Goal: Task Accomplishment & Management: Manage account settings

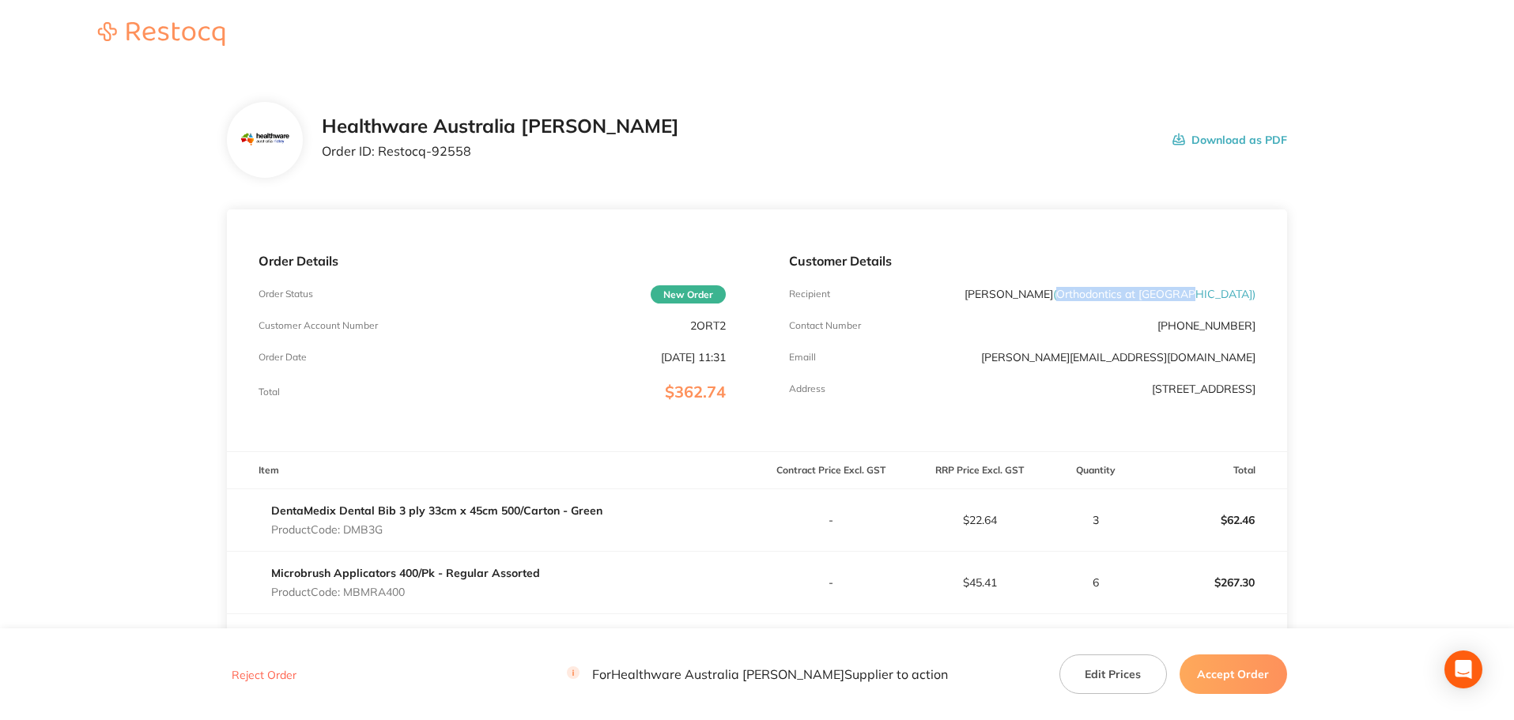
drag, startPoint x: 1116, startPoint y: 293, endPoint x: 1250, endPoint y: 296, distance: 133.6
click at [1250, 296] on span "( Orthodontics at [GEOGRAPHIC_DATA] )" at bounding box center [1154, 294] width 202 height 14
copy span "Orthodontics at [GEOGRAPHIC_DATA]"
drag, startPoint x: 470, startPoint y: 156, endPoint x: 379, endPoint y: 160, distance: 91.0
click at [379, 160] on div "Healthware Australia [PERSON_NAME] Order ID: Restocq- 92558" at bounding box center [500, 139] width 357 height 49
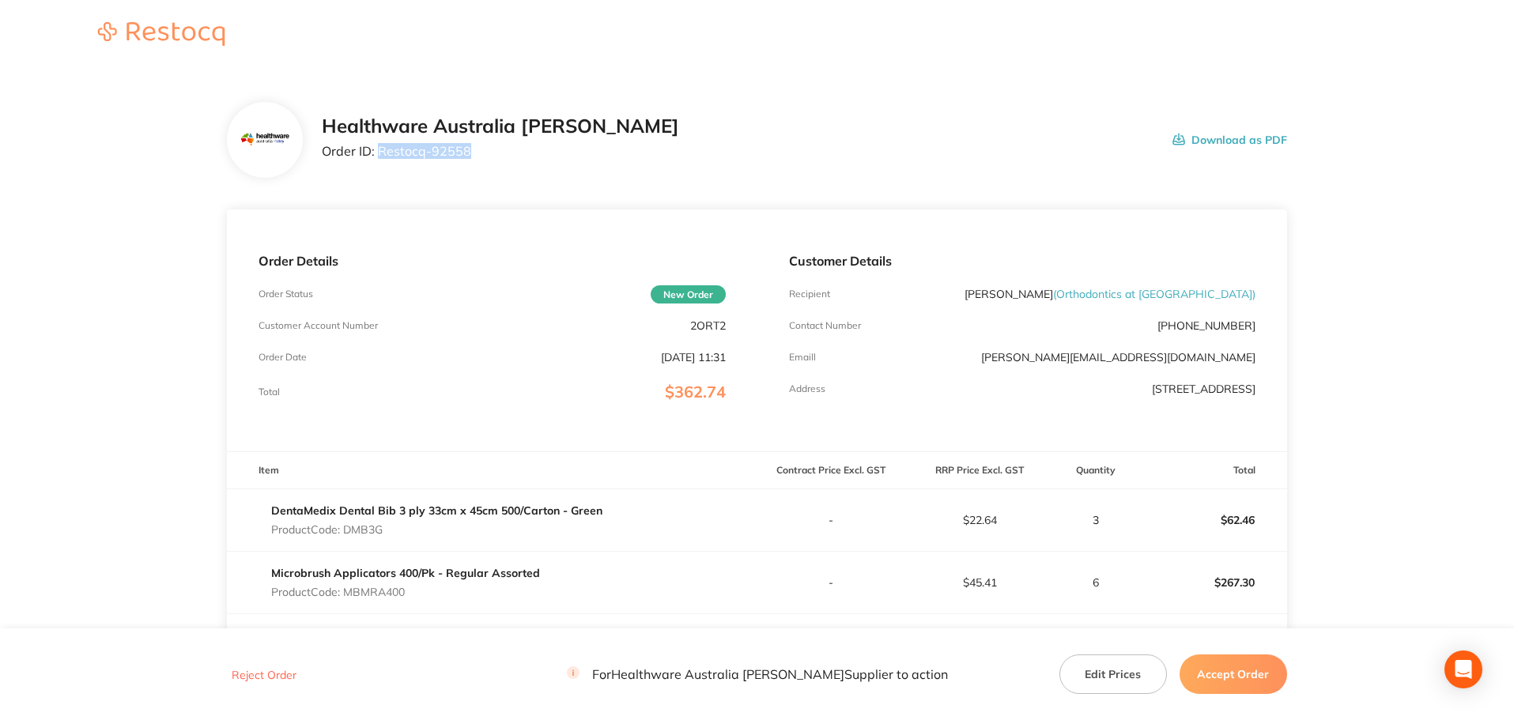
copy p "Restocq- 92558"
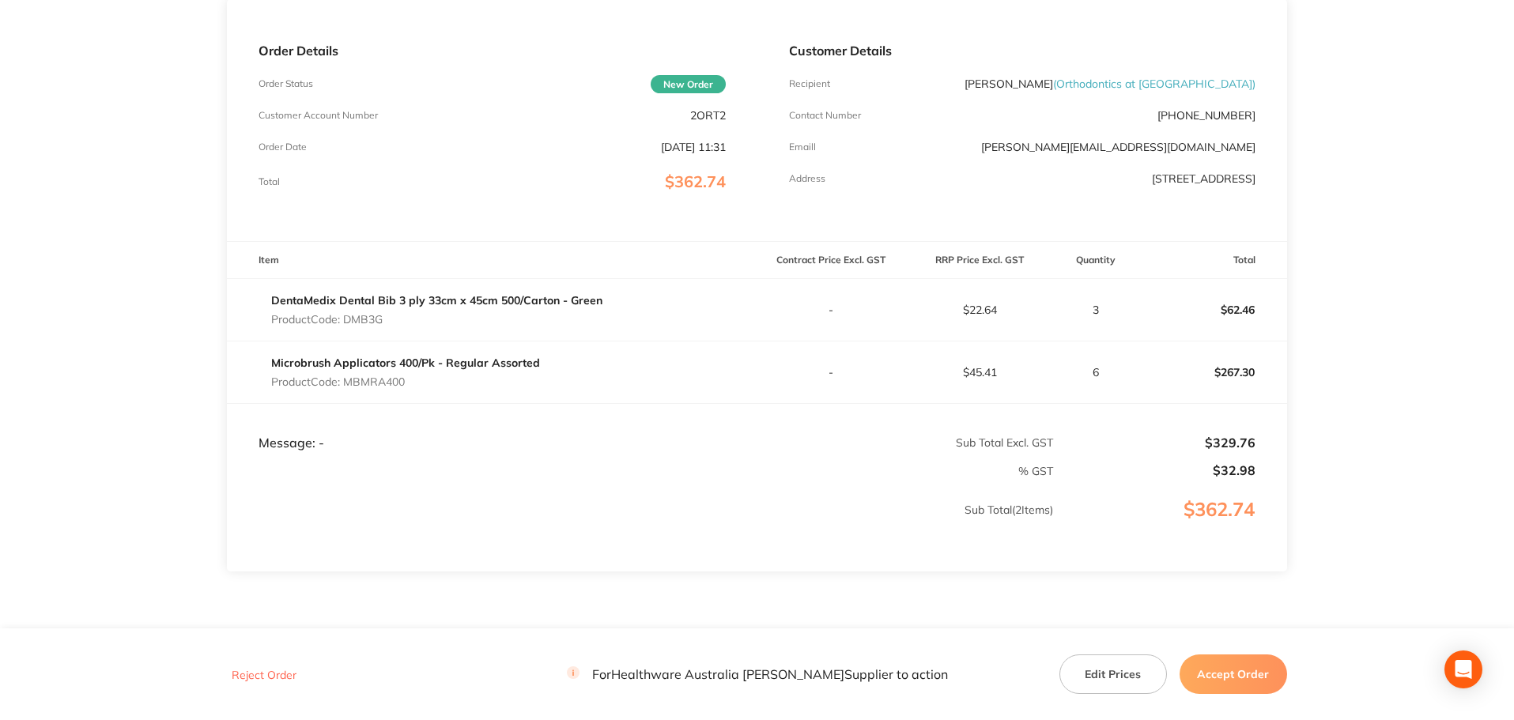
scroll to position [237, 0]
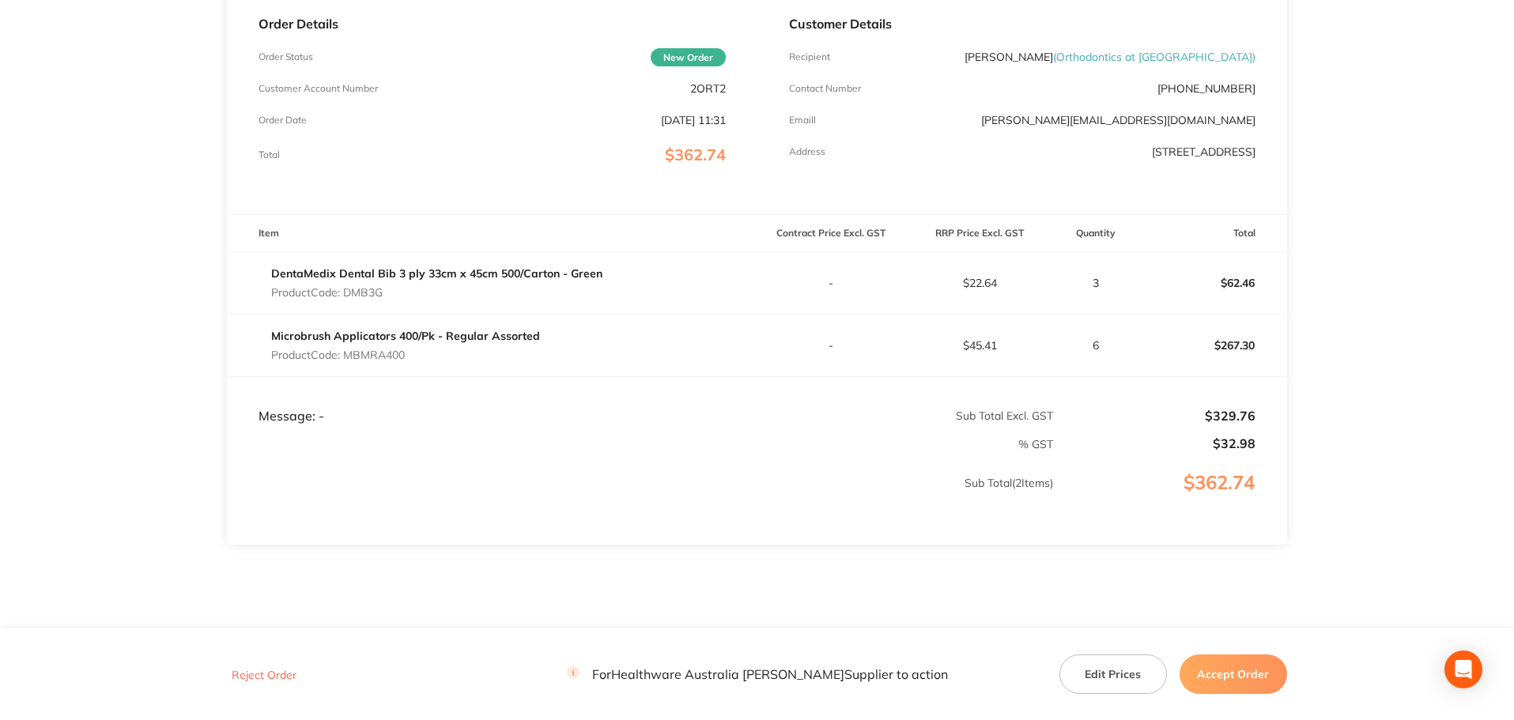
click at [353, 294] on p "Product Code: DMB3G" at bounding box center [436, 292] width 331 height 13
copy p "DMB3G"
click at [375, 355] on p "Product Code: MBMRA400" at bounding box center [405, 355] width 269 height 13
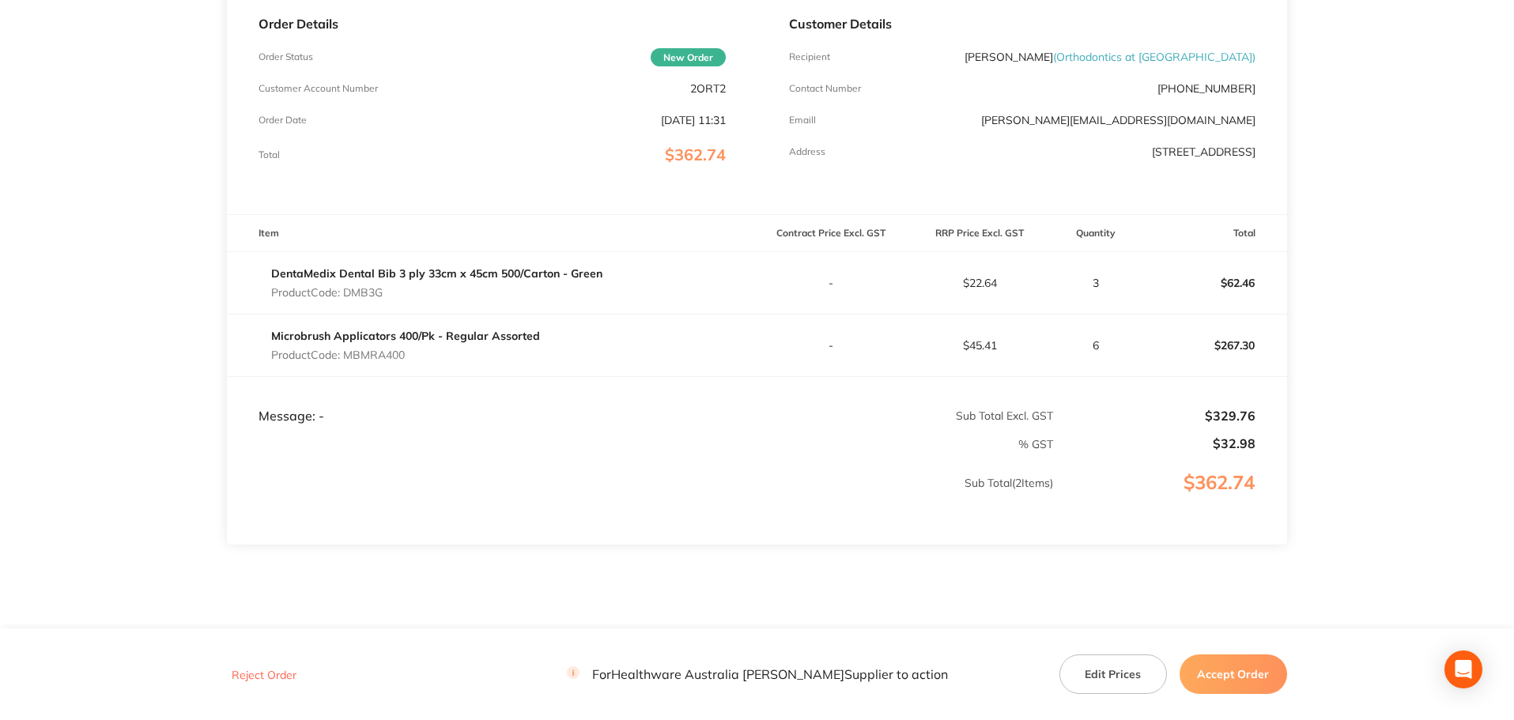
copy p "MBMRA400"
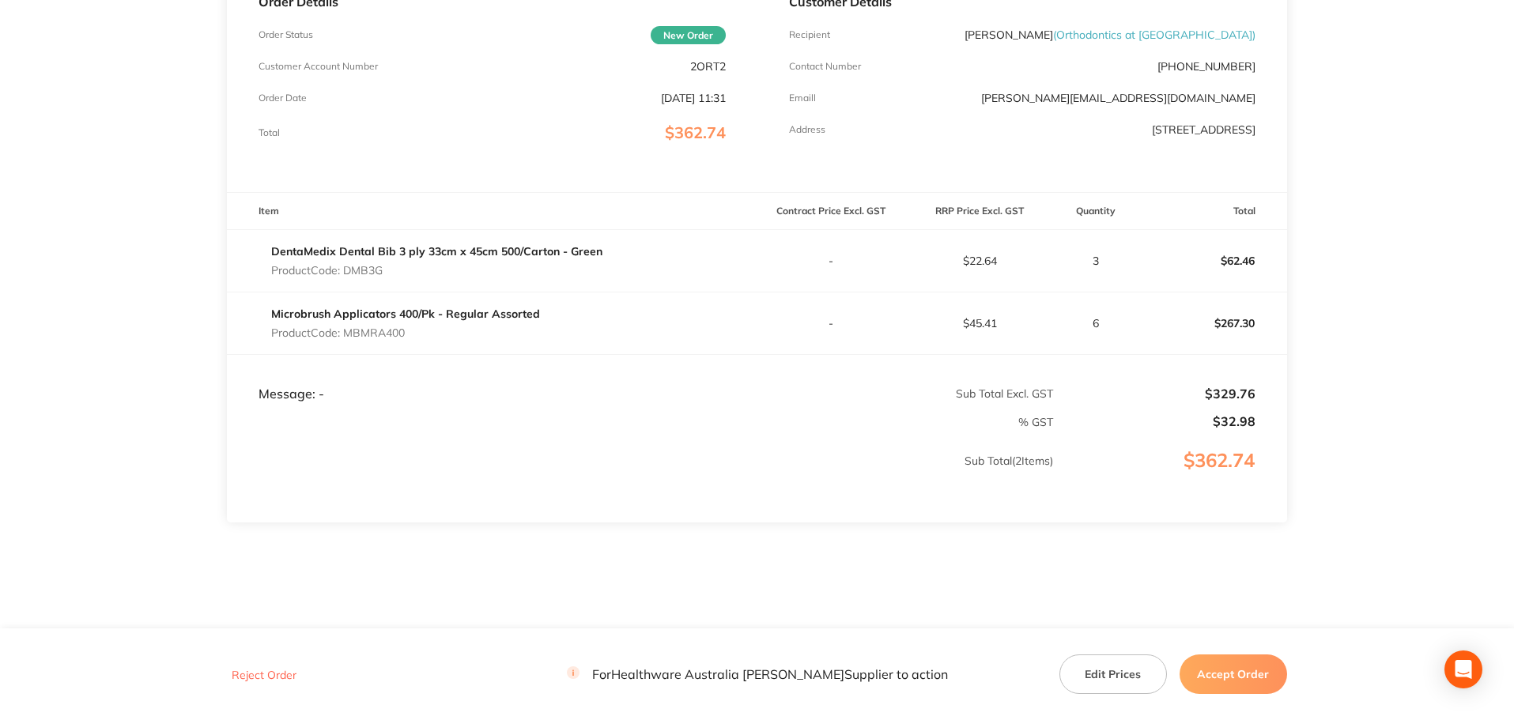
scroll to position [280, 0]
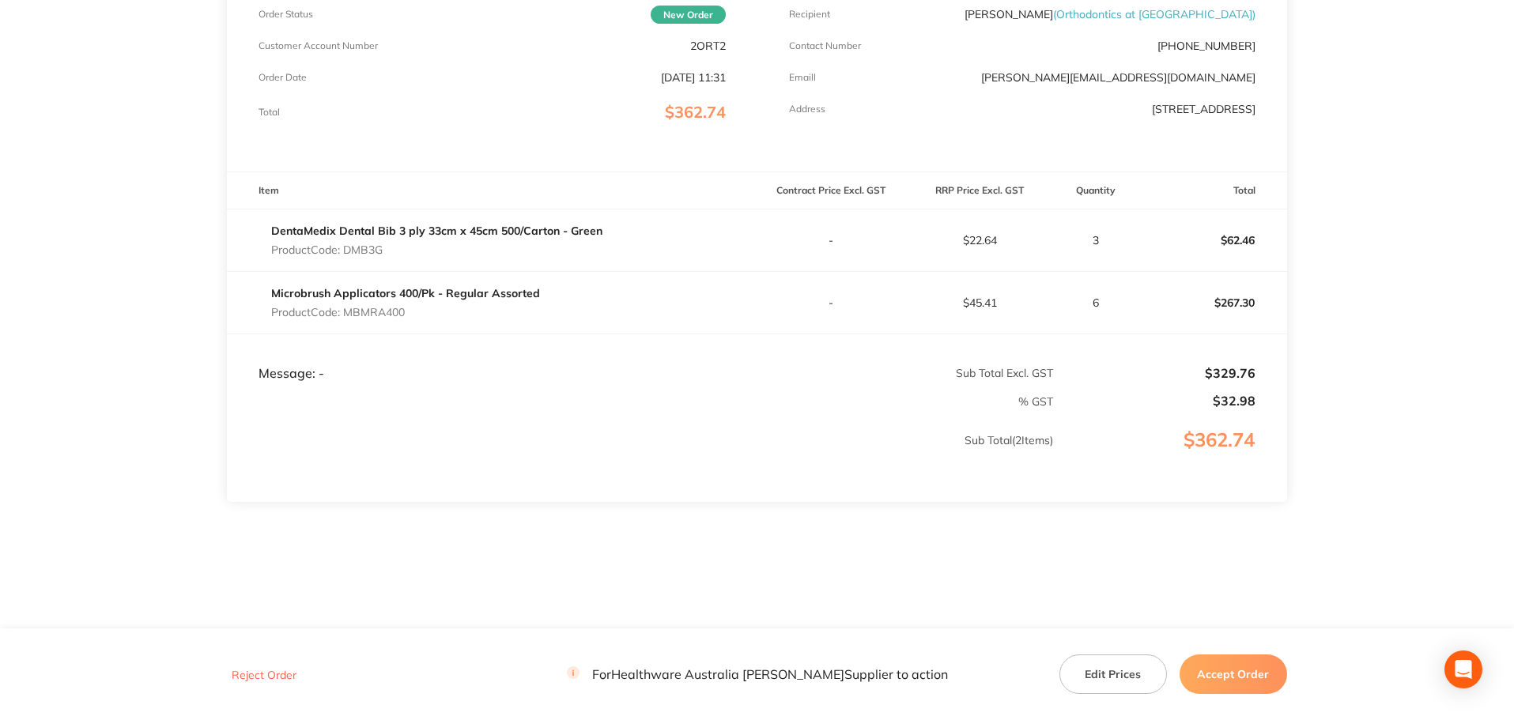
click at [1229, 670] on button "Accept Order" at bounding box center [1234, 675] width 108 height 40
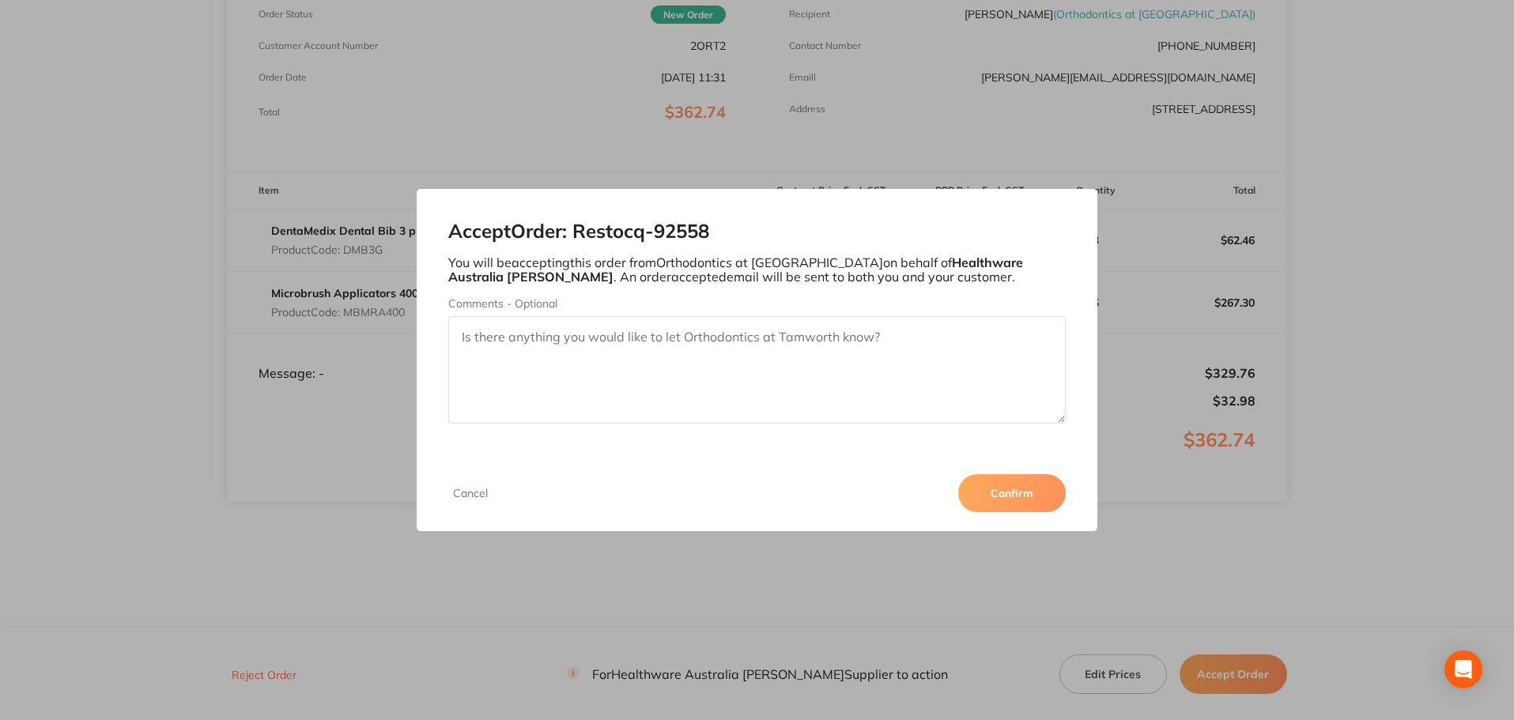
click at [1028, 491] on button "Confirm" at bounding box center [1012, 493] width 108 height 38
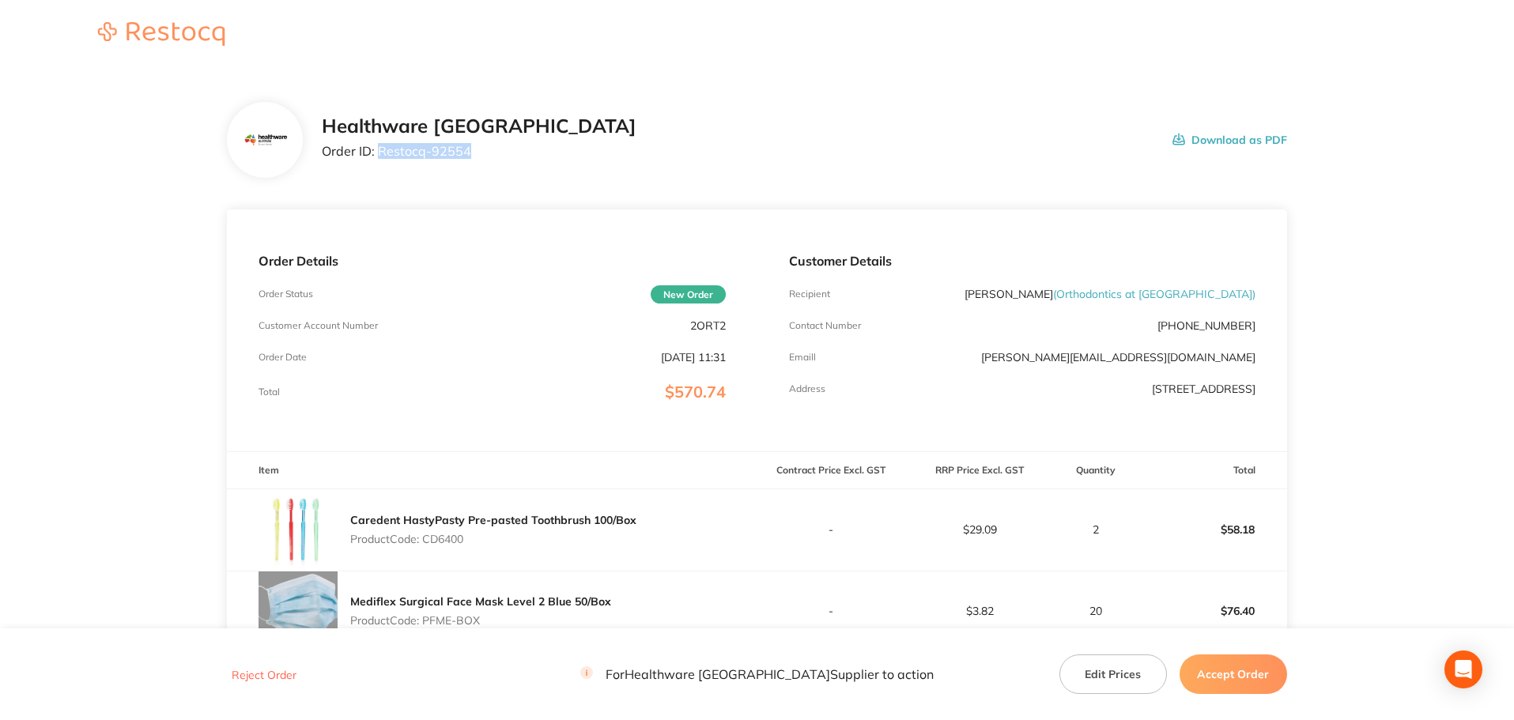
drag, startPoint x: 462, startPoint y: 157, endPoint x: 379, endPoint y: 169, distance: 84.0
click at [379, 169] on div "Healthware Australia Order ID: Restocq- 92554 Download as PDF" at bounding box center [757, 140] width 1060 height 76
copy p "Restocq- 92554"
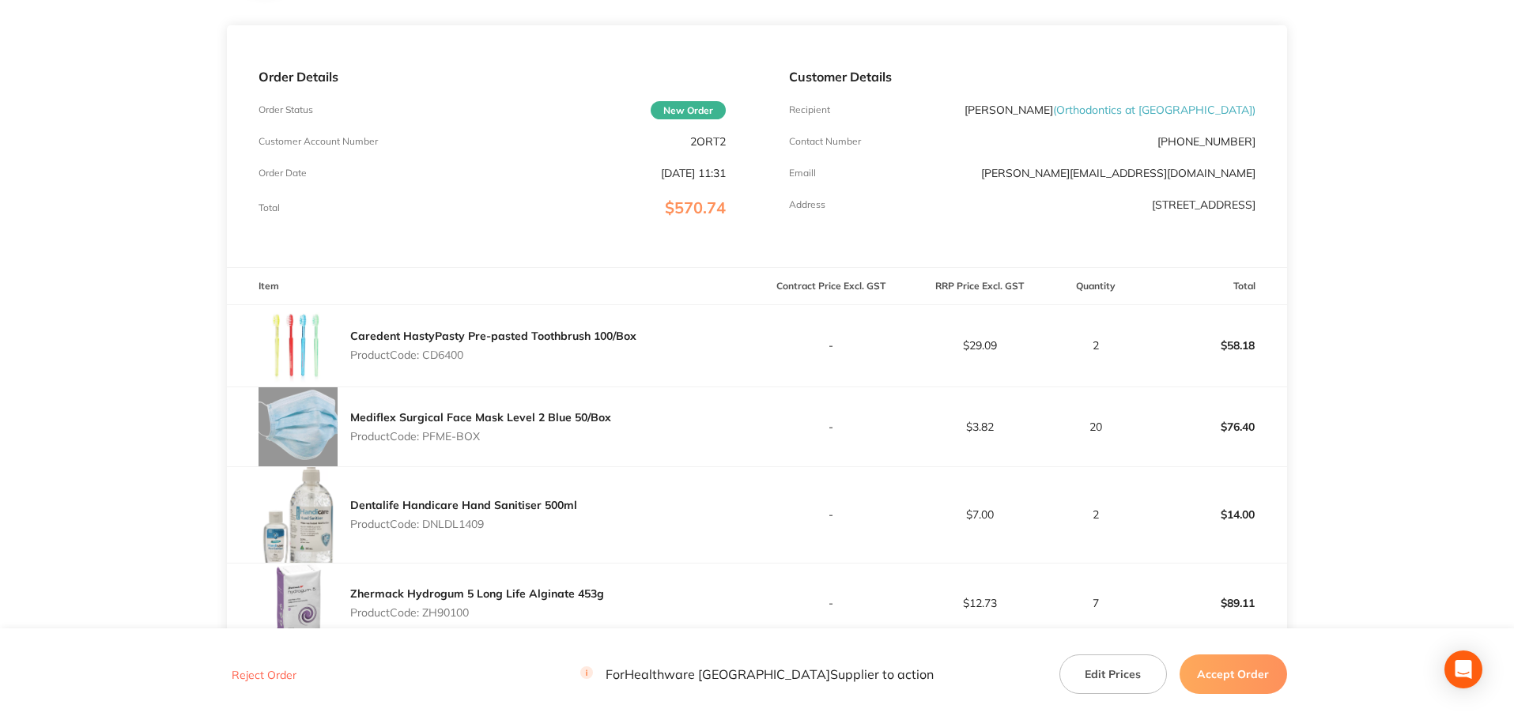
scroll to position [104, 0]
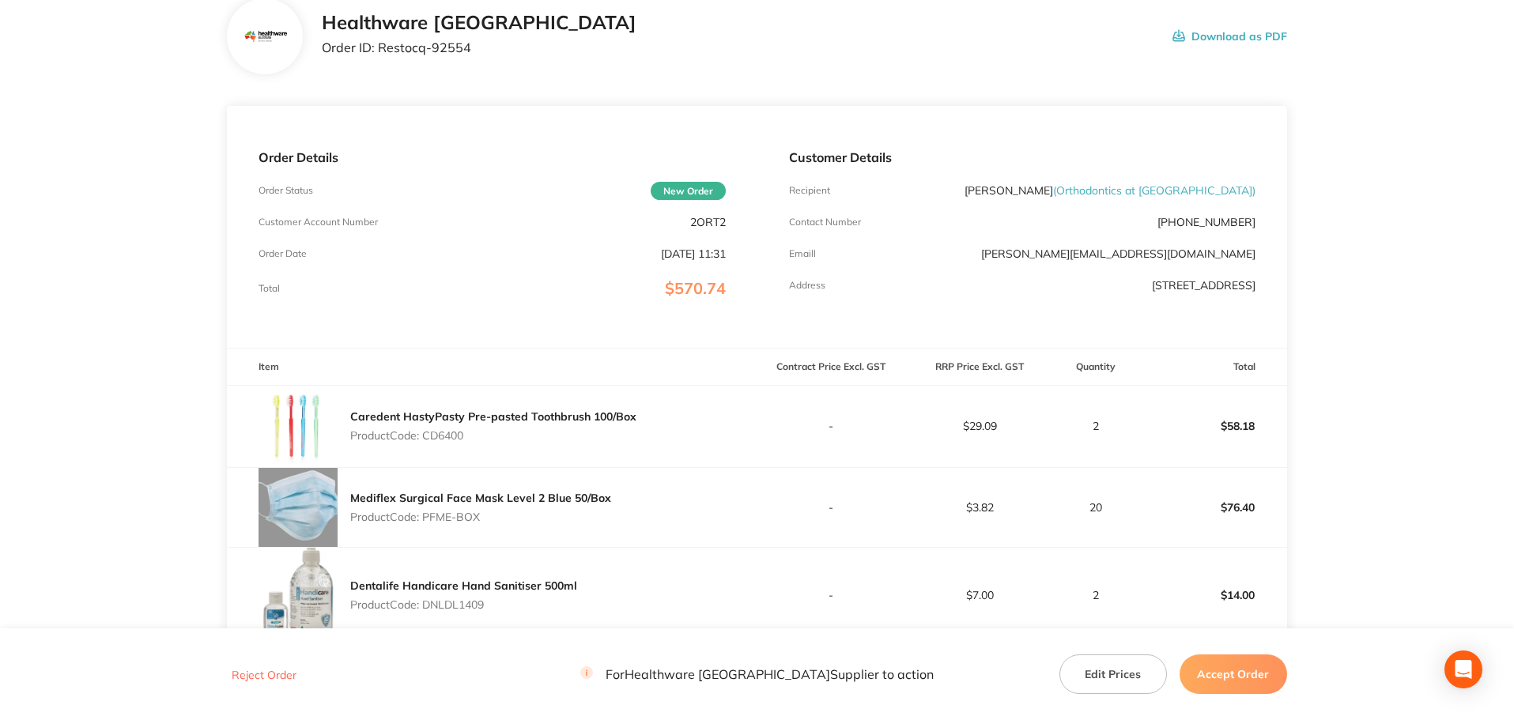
click at [454, 440] on p "Product Code: CD6400" at bounding box center [493, 435] width 286 height 13
copy p "CD6400"
drag, startPoint x: 476, startPoint y: 518, endPoint x: 425, endPoint y: 523, distance: 50.8
click at [425, 523] on p "Product Code: PFME-BOX" at bounding box center [480, 517] width 261 height 13
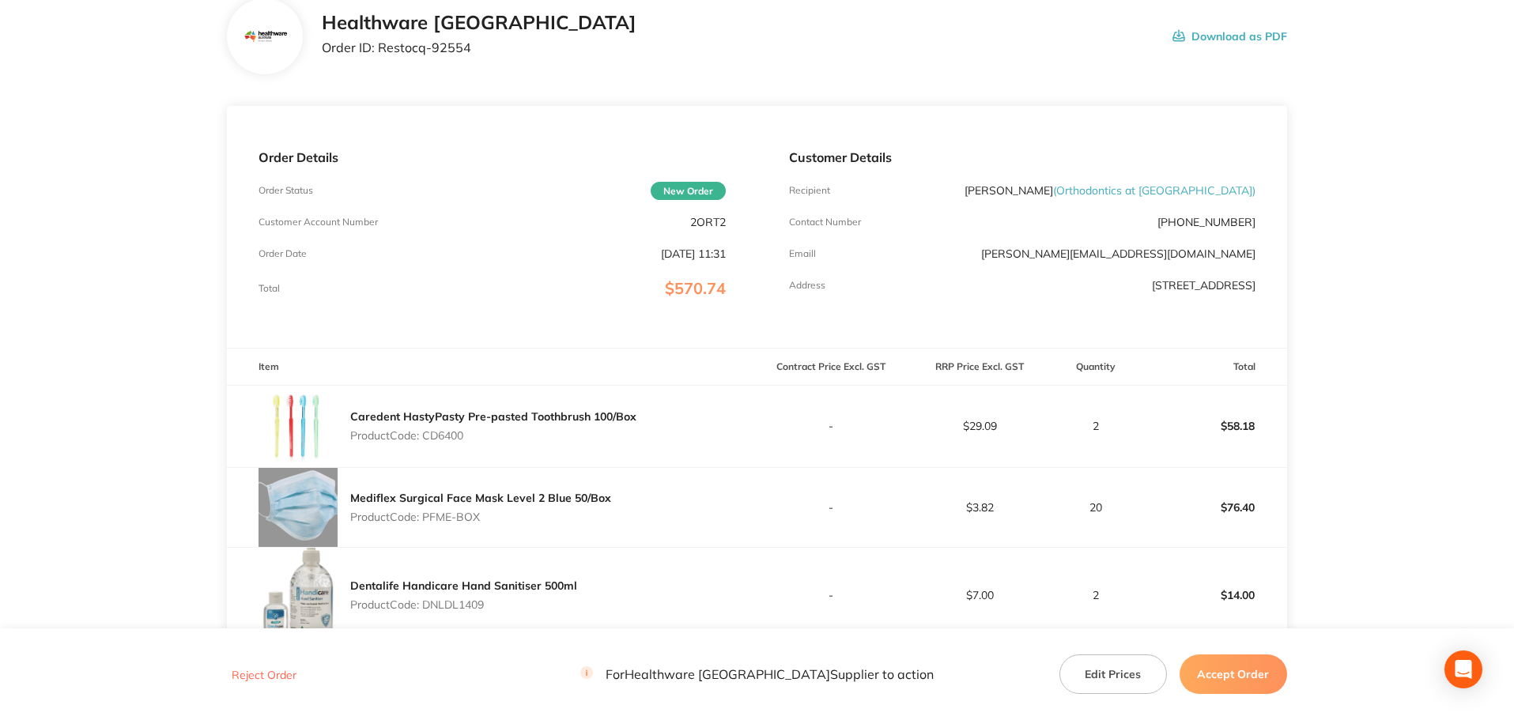
copy p "PFME-BOX"
click at [485, 608] on p "Product Code: DNLDL1409" at bounding box center [463, 604] width 227 height 13
click at [471, 603] on p "Product Code: DNLDL1409" at bounding box center [463, 604] width 227 height 13
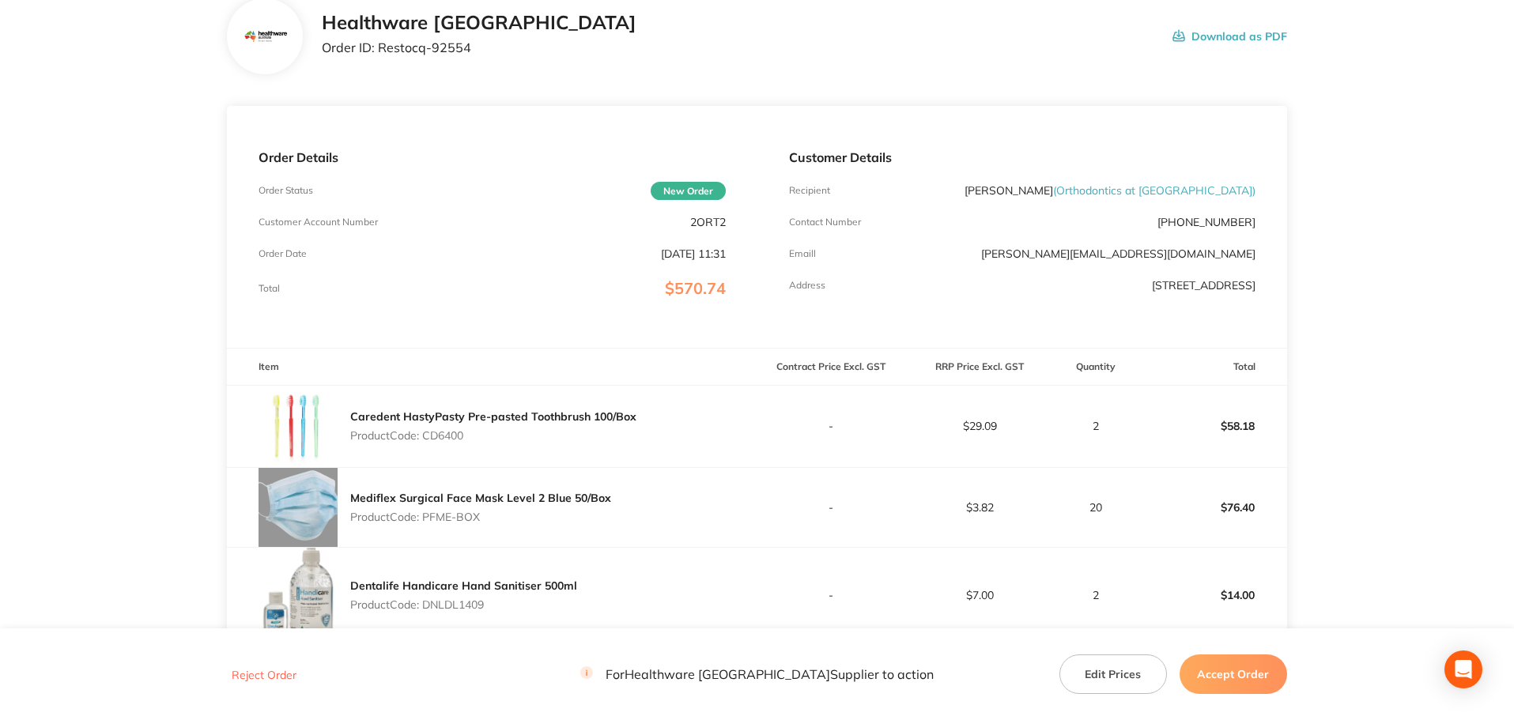
copy p "DNLDL1409"
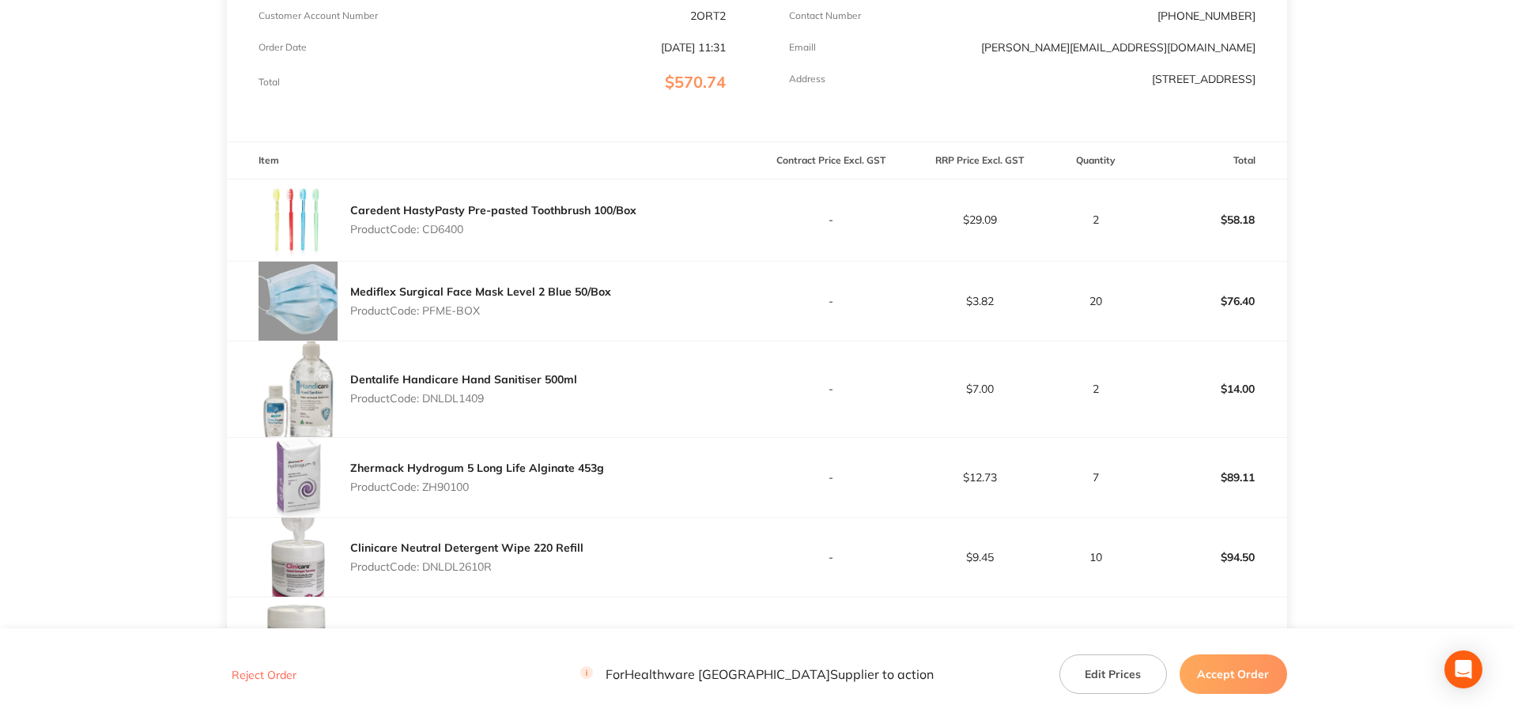
scroll to position [341, 0]
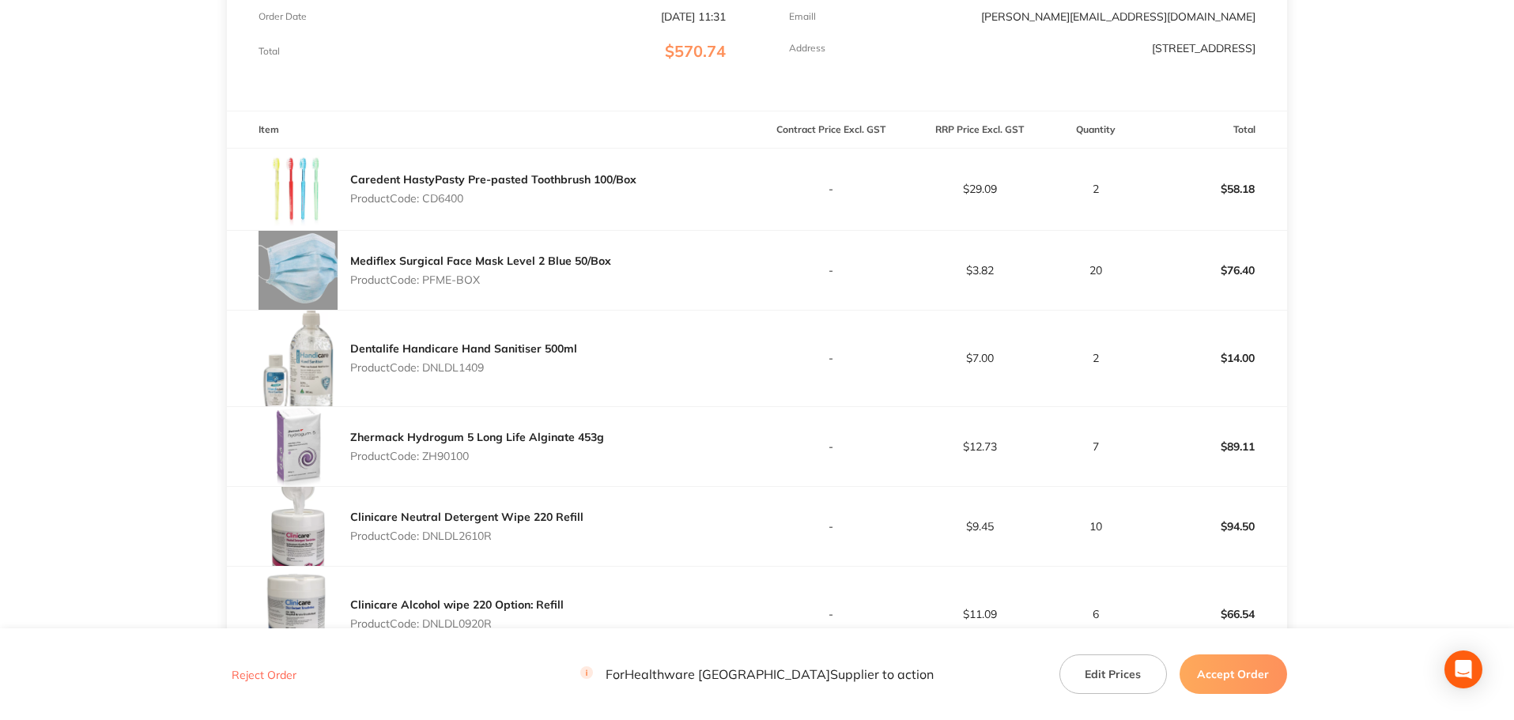
click at [448, 455] on p "Product Code: ZH90100" at bounding box center [477, 456] width 254 height 13
copy p "ZH90100"
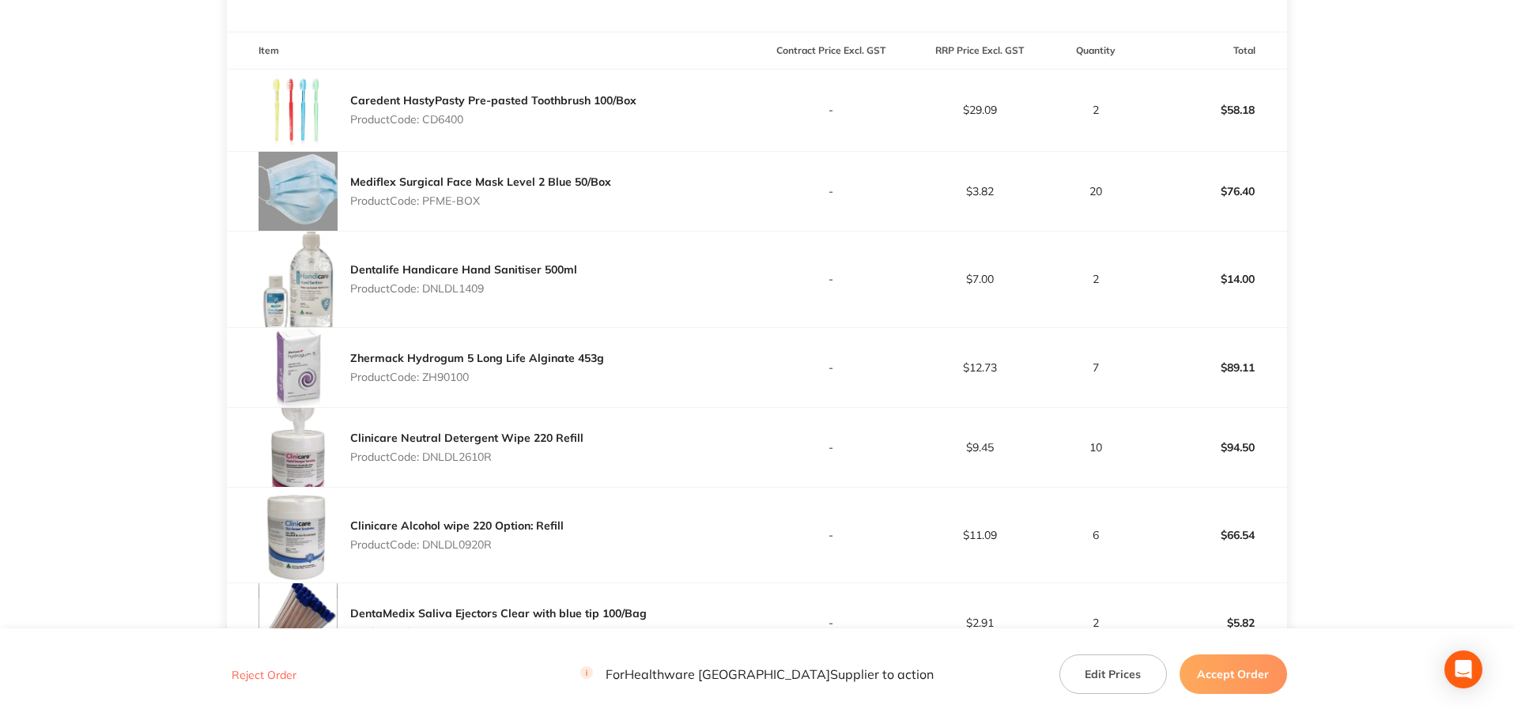
click at [477, 453] on p "Product Code: DNLDL2610R" at bounding box center [466, 457] width 233 height 13
copy p "DNLDL2610R"
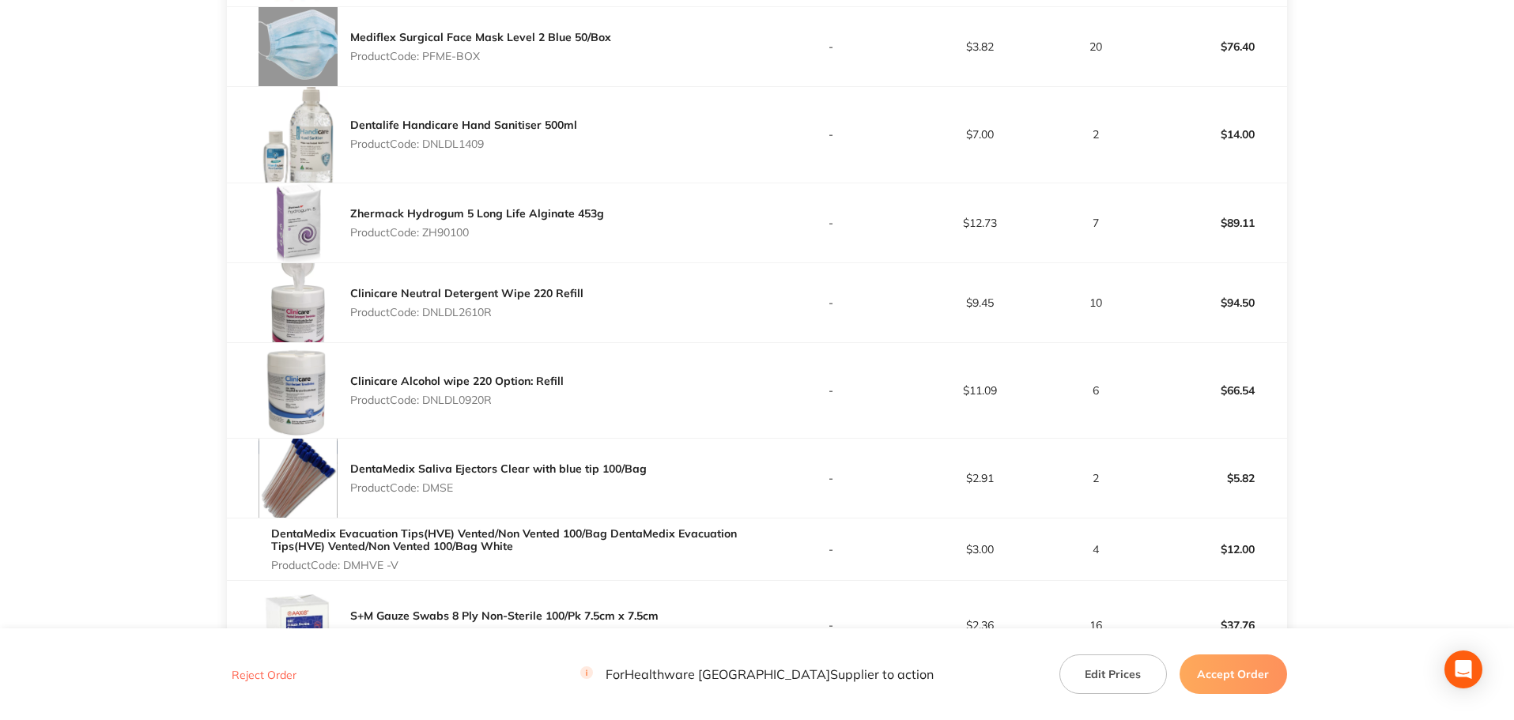
scroll to position [578, 0]
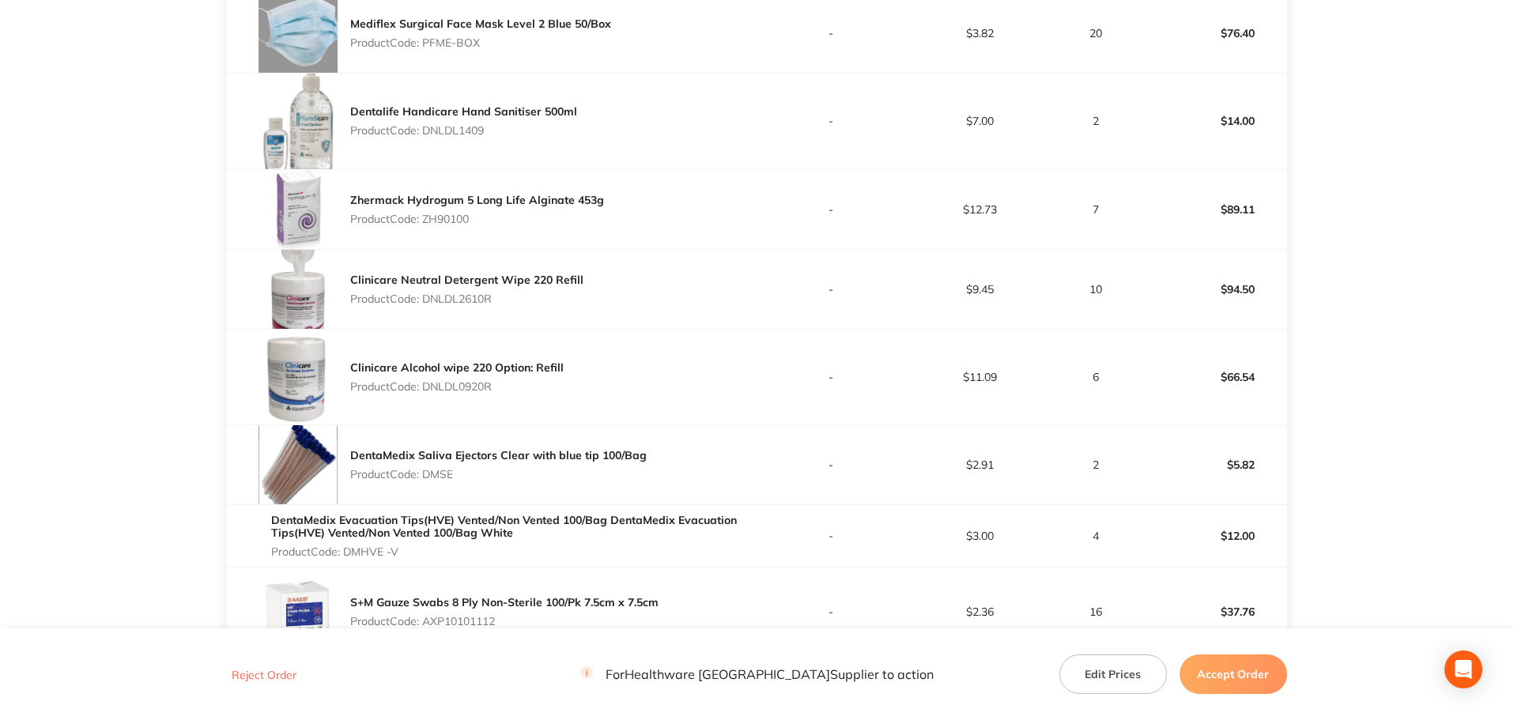
click at [487, 387] on p "Product Code: DNLDL0920R" at bounding box center [456, 386] width 213 height 13
copy p "DNLDL0920R"
click at [436, 471] on p "Product Code: DMSE" at bounding box center [498, 474] width 296 height 13
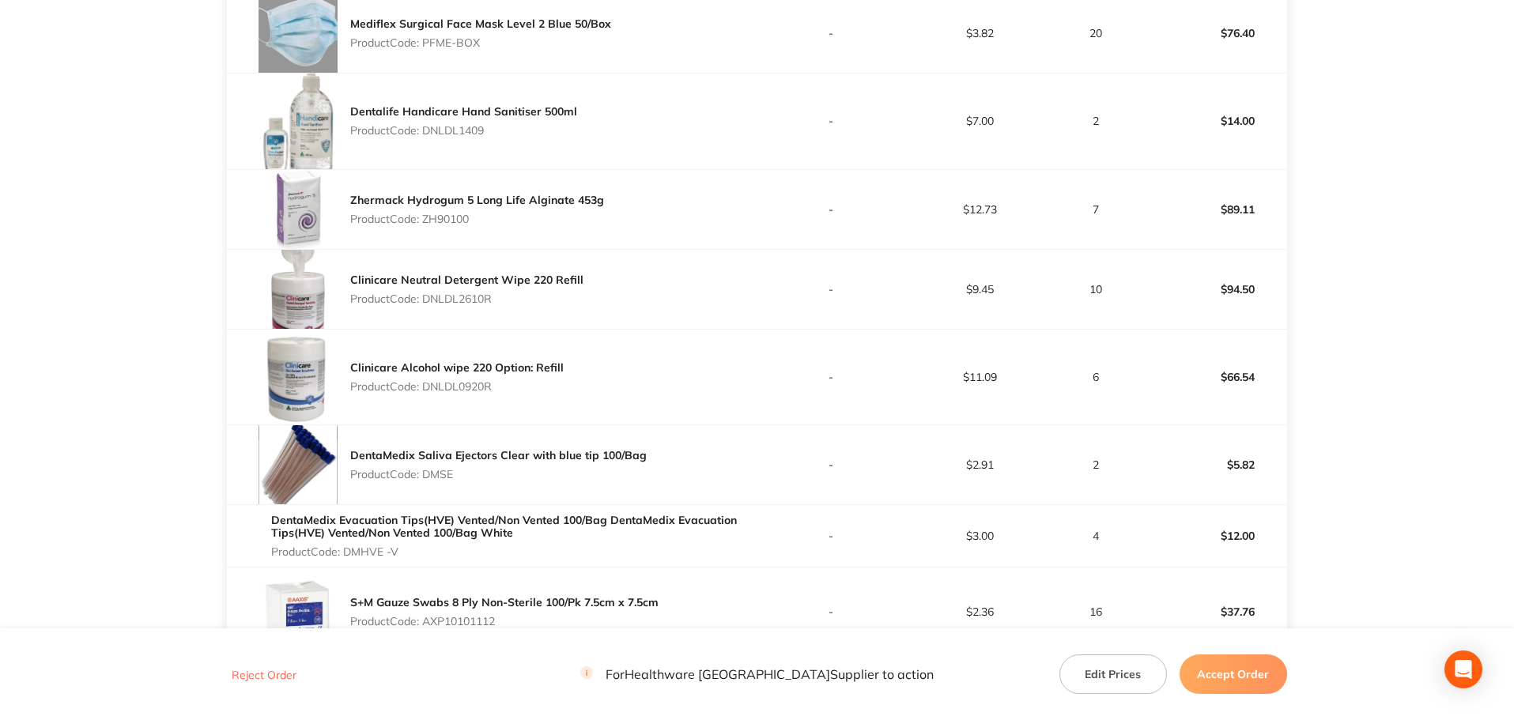
copy p "DMSE"
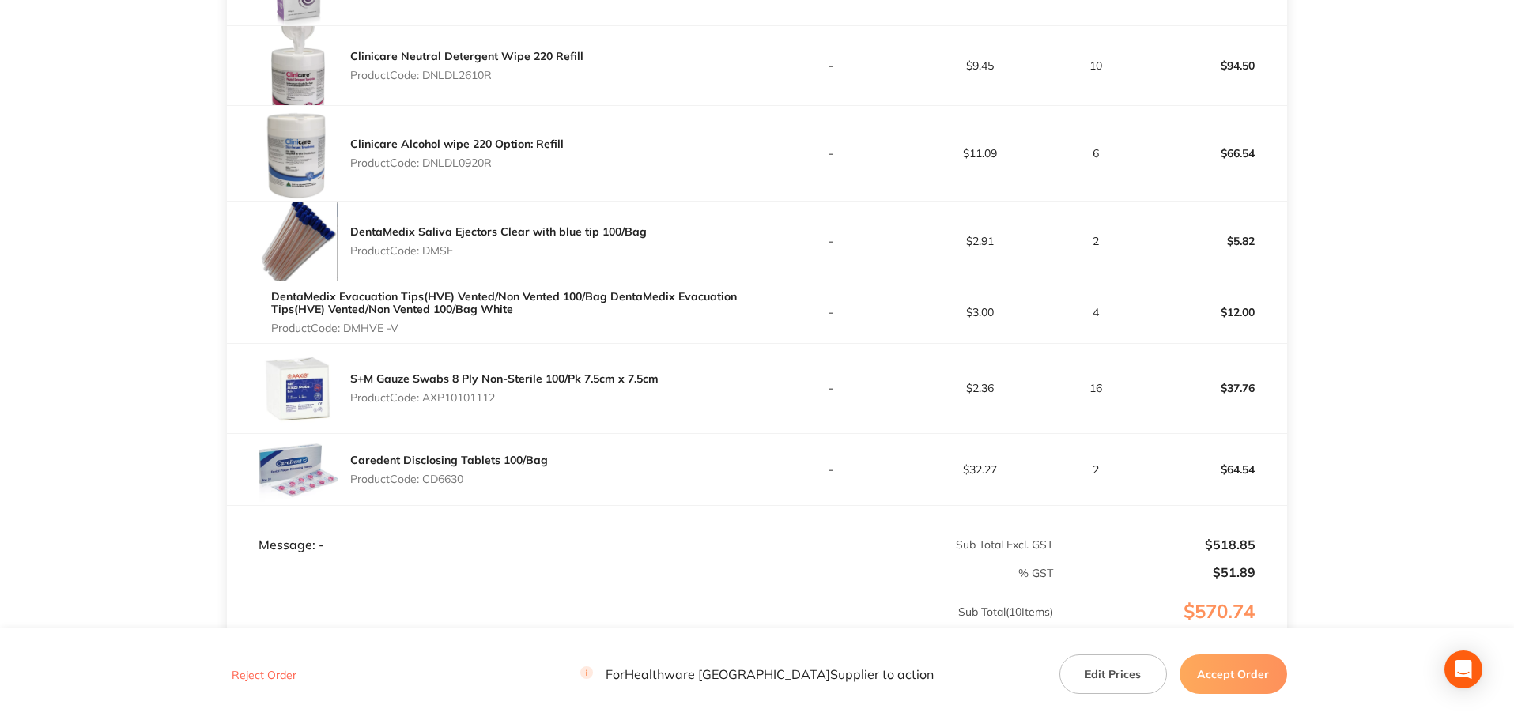
scroll to position [815, 0]
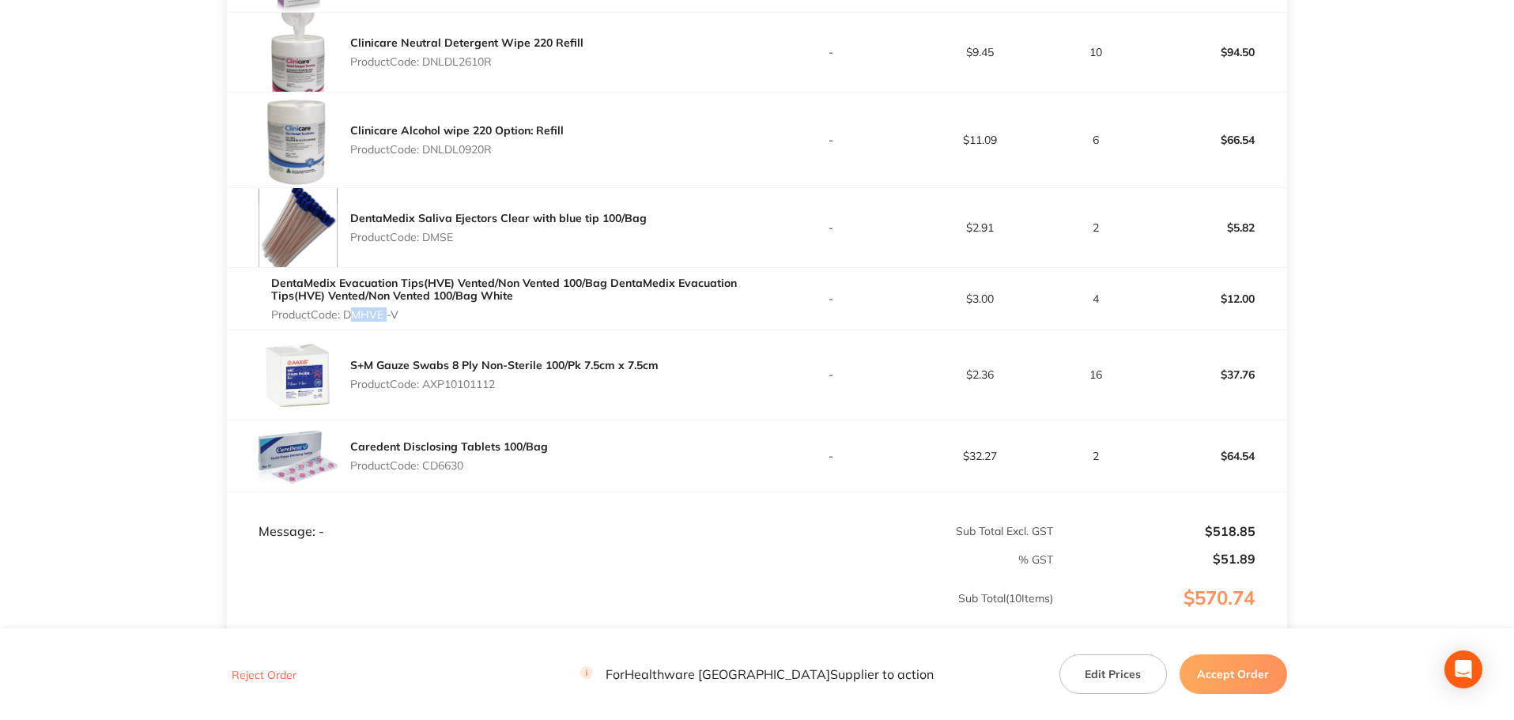
drag, startPoint x: 386, startPoint y: 316, endPoint x: 345, endPoint y: 315, distance: 40.3
click at [345, 315] on p "Product Code: DMHVE -V" at bounding box center [513, 314] width 485 height 13
copy p "DMHVE"
click at [477, 387] on p "Product Code: AXP10101112" at bounding box center [504, 384] width 308 height 13
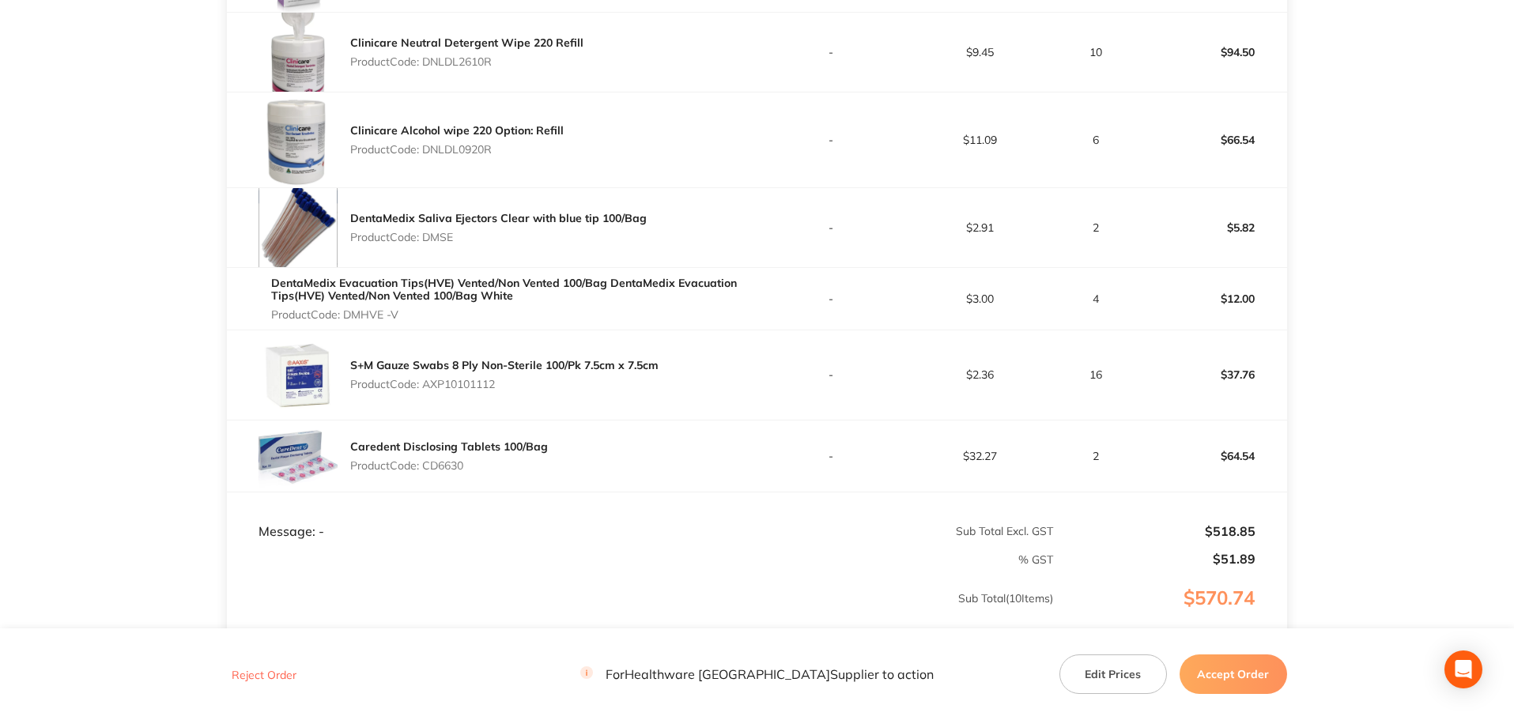
copy p "AXP10101112"
click at [464, 468] on p "Product Code: CD6630" at bounding box center [449, 465] width 198 height 13
click at [442, 466] on p "Product Code: CD6630" at bounding box center [449, 465] width 198 height 13
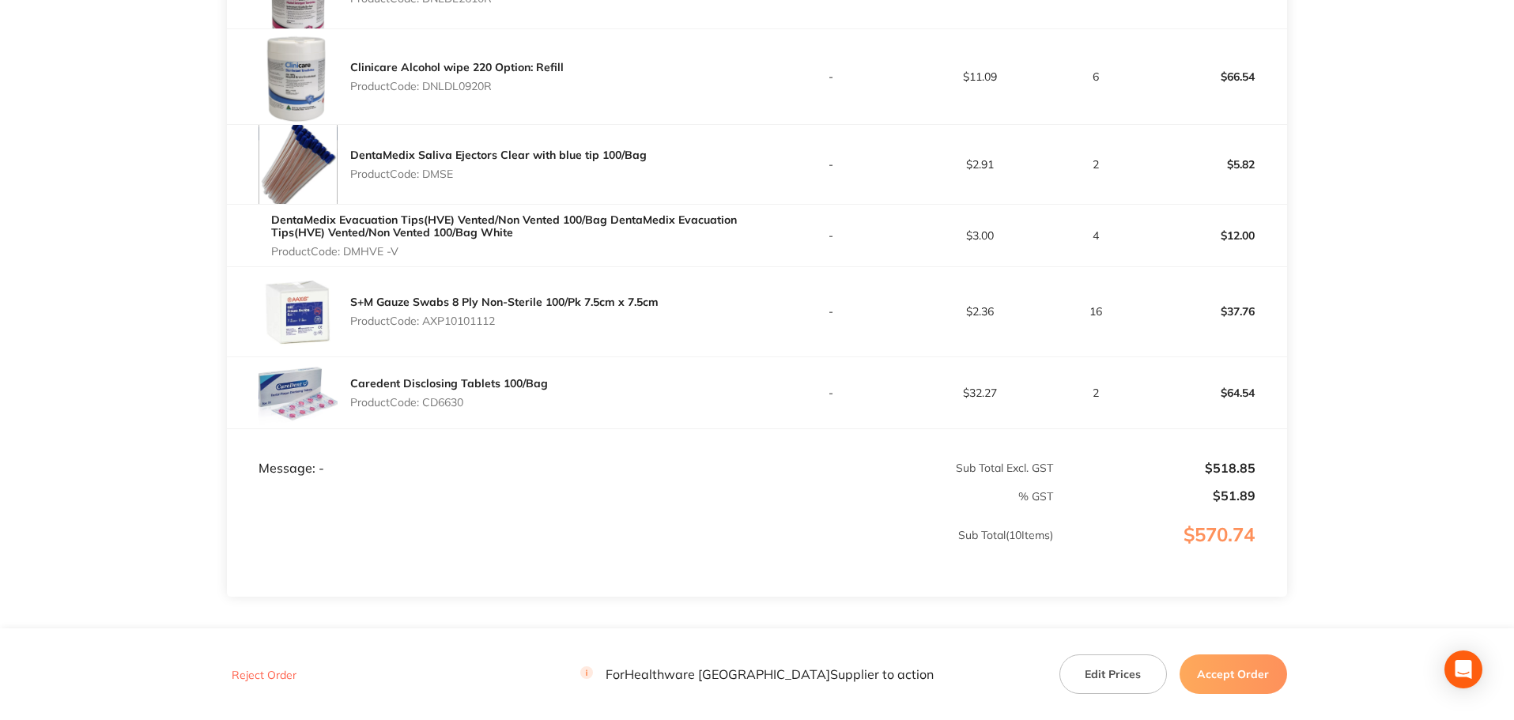
scroll to position [894, 0]
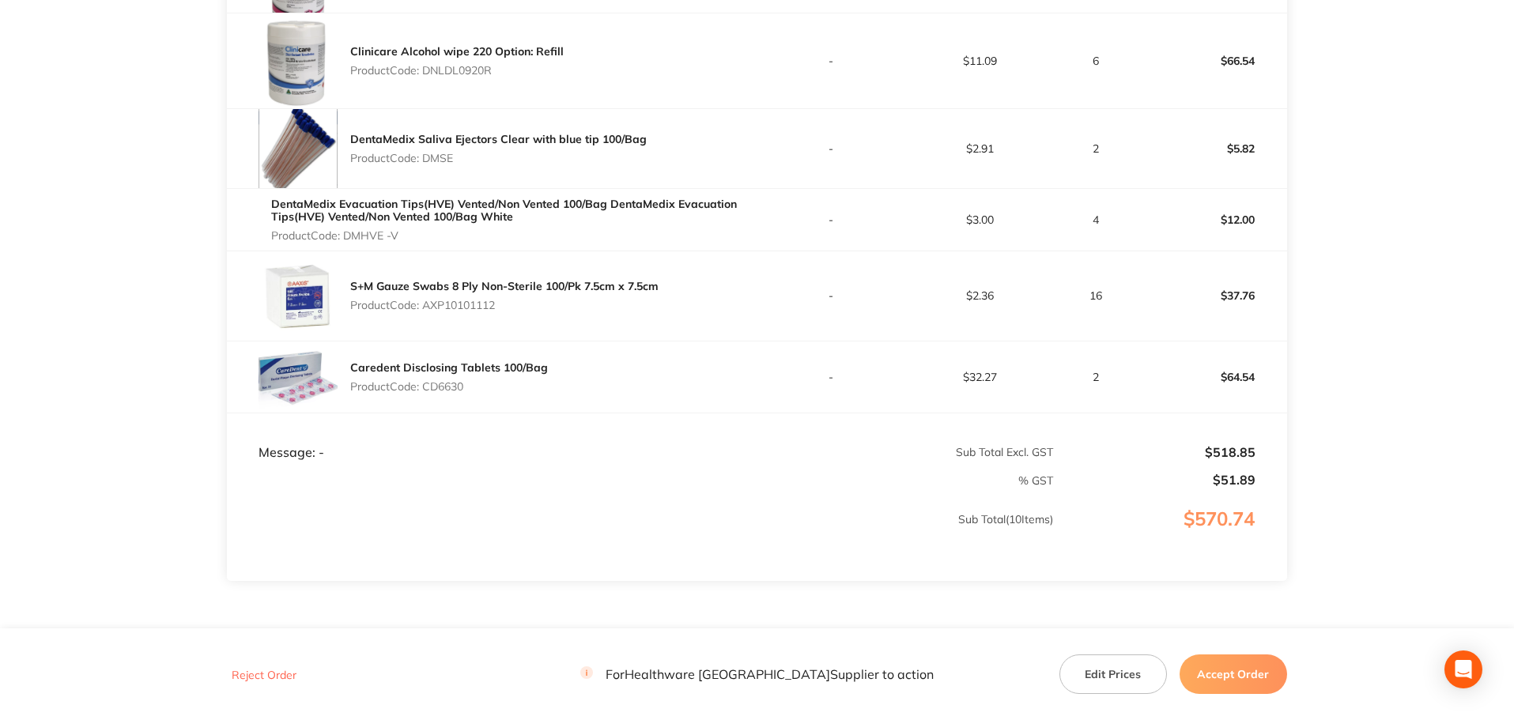
click at [1239, 662] on button "Accept Order" at bounding box center [1234, 675] width 108 height 40
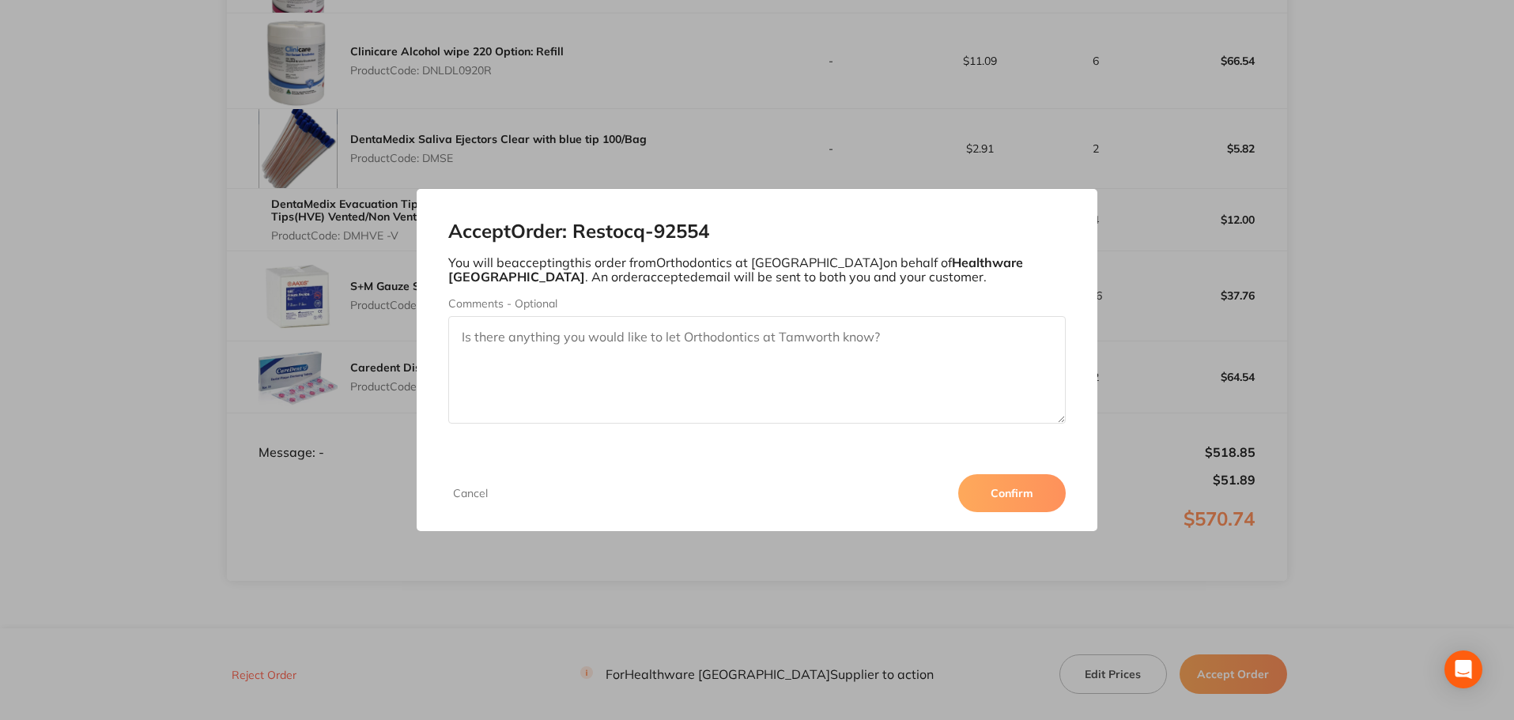
click at [1040, 494] on button "Confirm" at bounding box center [1012, 493] width 108 height 38
